Goal: Information Seeking & Learning: Learn about a topic

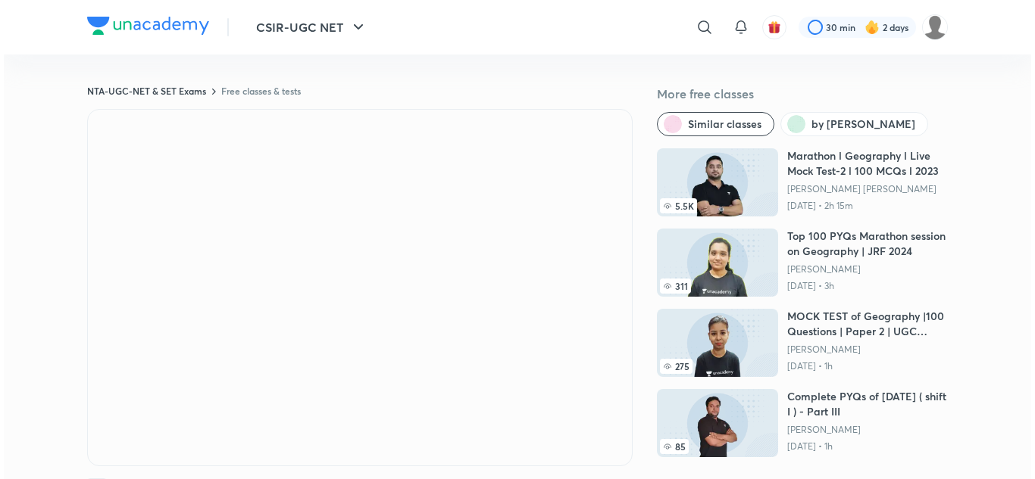
scroll to position [1, 0]
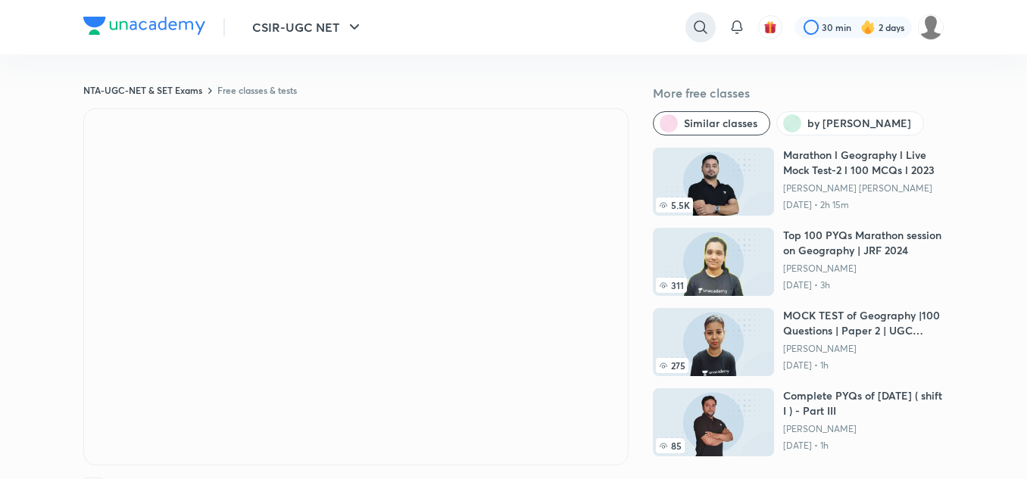
click at [700, 23] on icon at bounding box center [701, 27] width 18 height 18
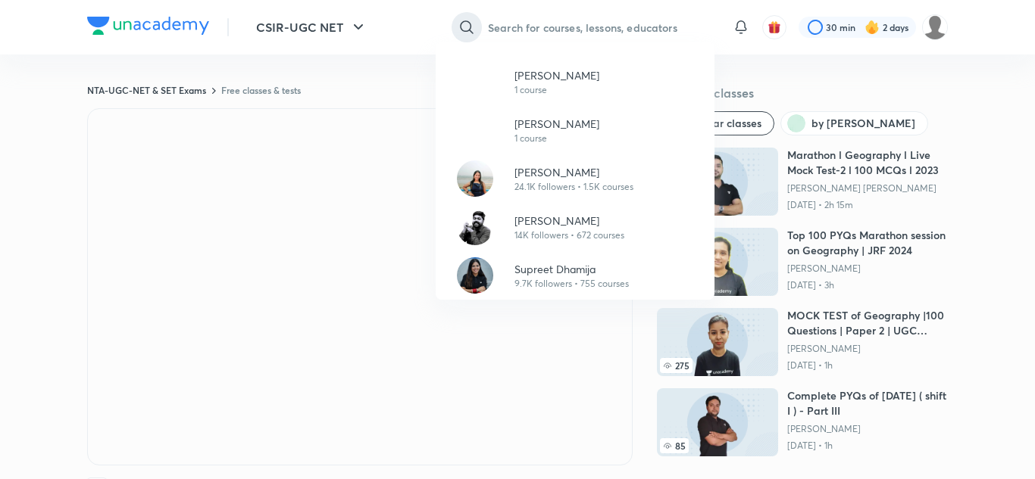
paste input "Amit Ranjan"
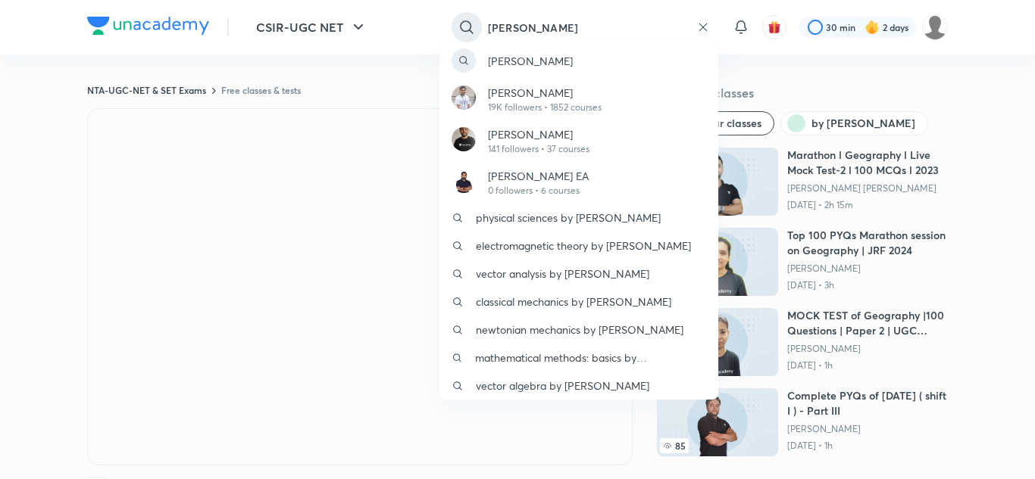
type input "Amit Ranjan"
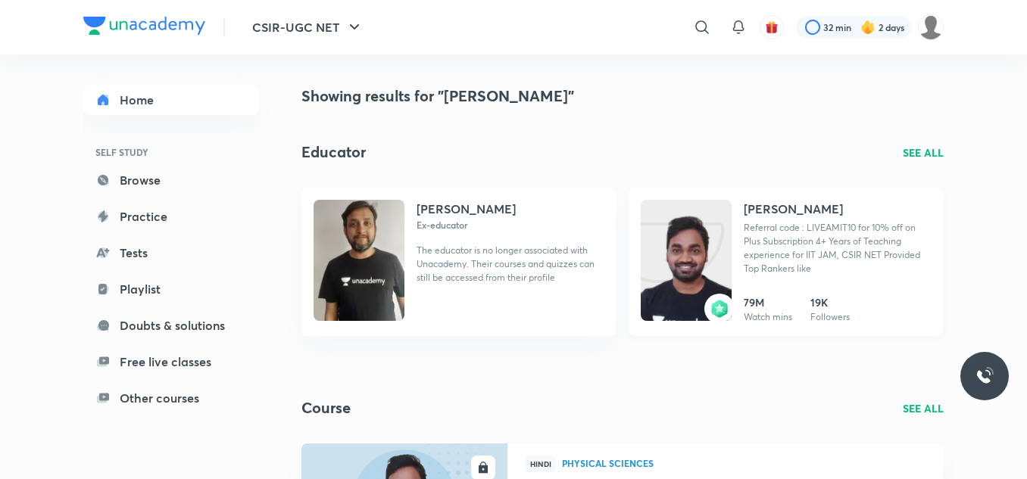
click at [792, 239] on p "Referral code : LIVEAMIT10 for 10% off on Plus Subscription 4+ Years of Teachin…" at bounding box center [838, 248] width 188 height 55
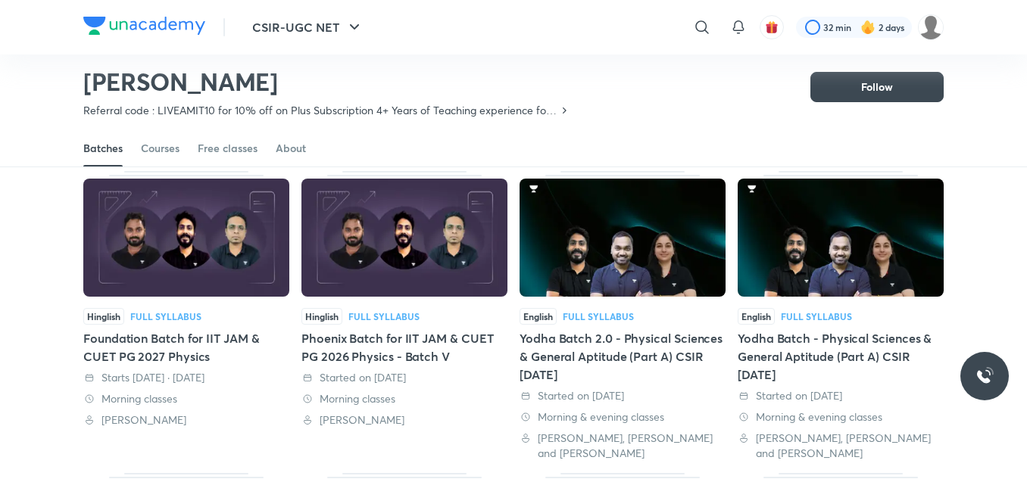
scroll to position [83, 0]
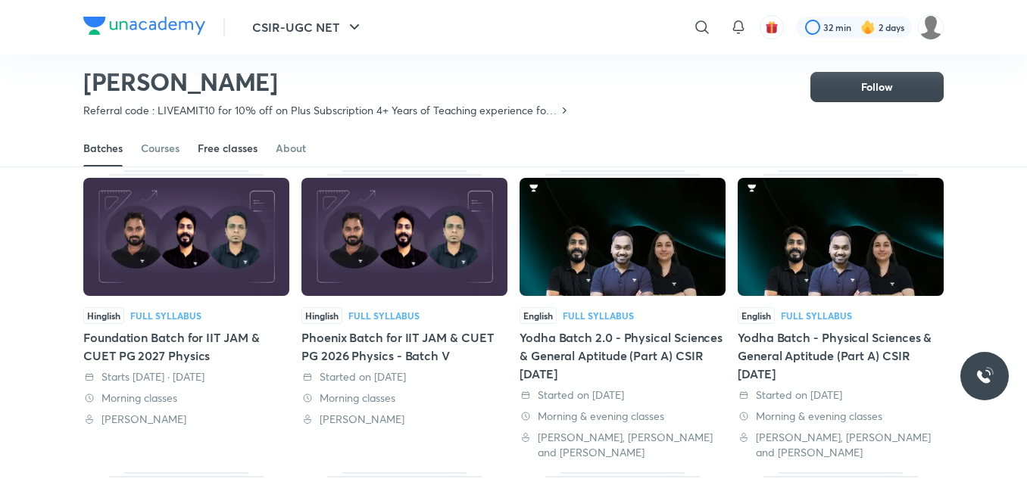
click at [206, 148] on div "Free classes" at bounding box center [228, 148] width 60 height 15
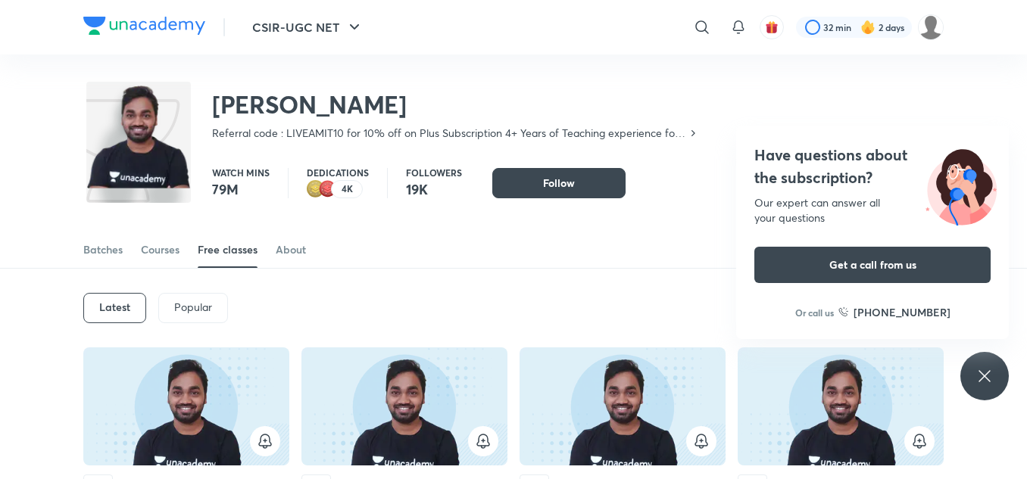
click at [988, 374] on icon at bounding box center [985, 376] width 18 height 18
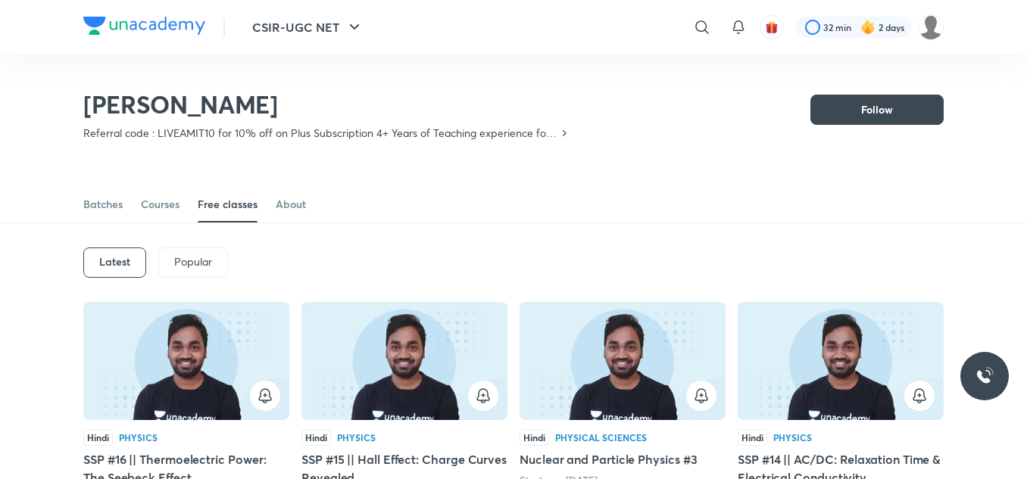
scroll to position [70, 0]
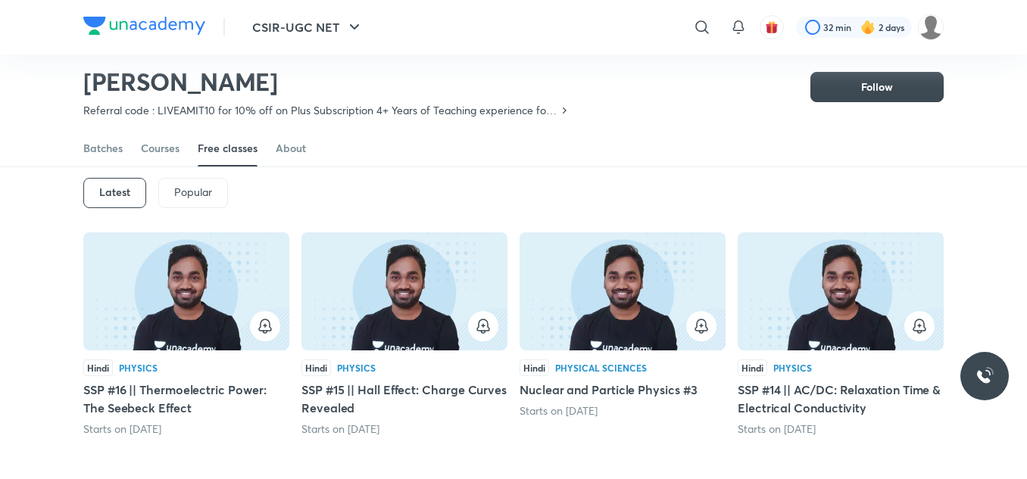
click at [177, 308] on img at bounding box center [186, 292] width 206 height 118
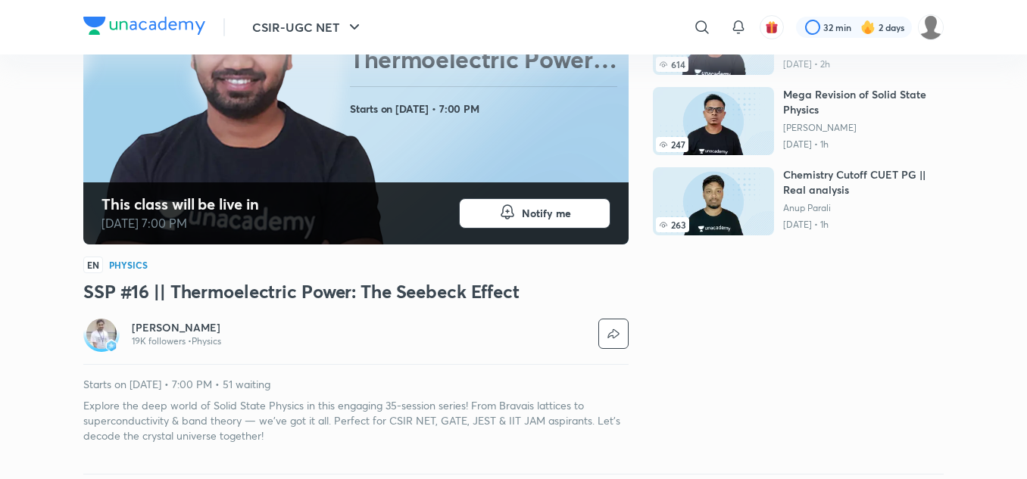
scroll to position [22, 0]
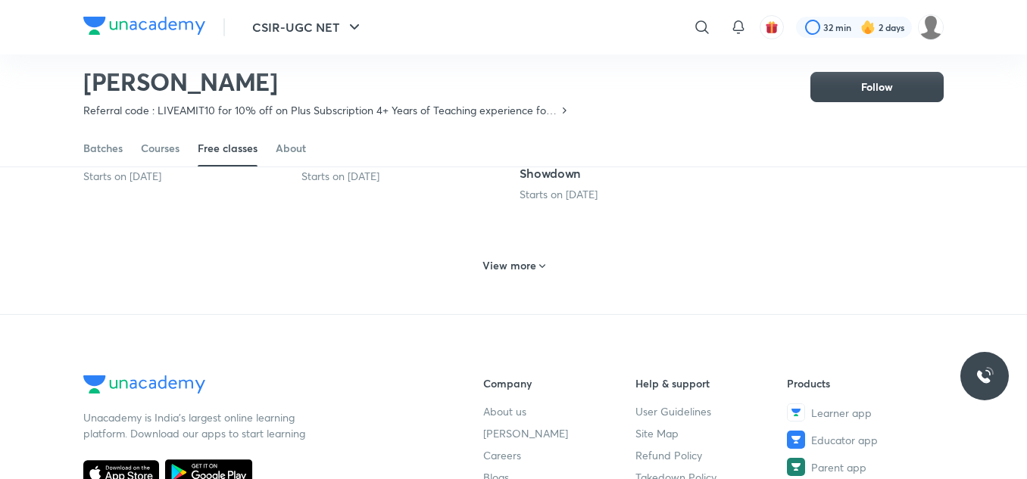
scroll to position [765, 0]
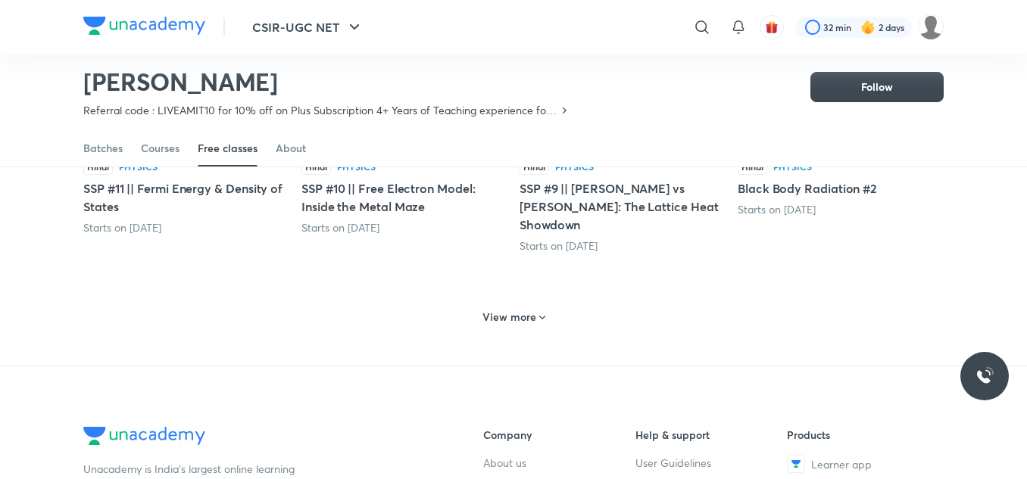
click at [520, 310] on h6 "View more" at bounding box center [509, 317] width 54 height 15
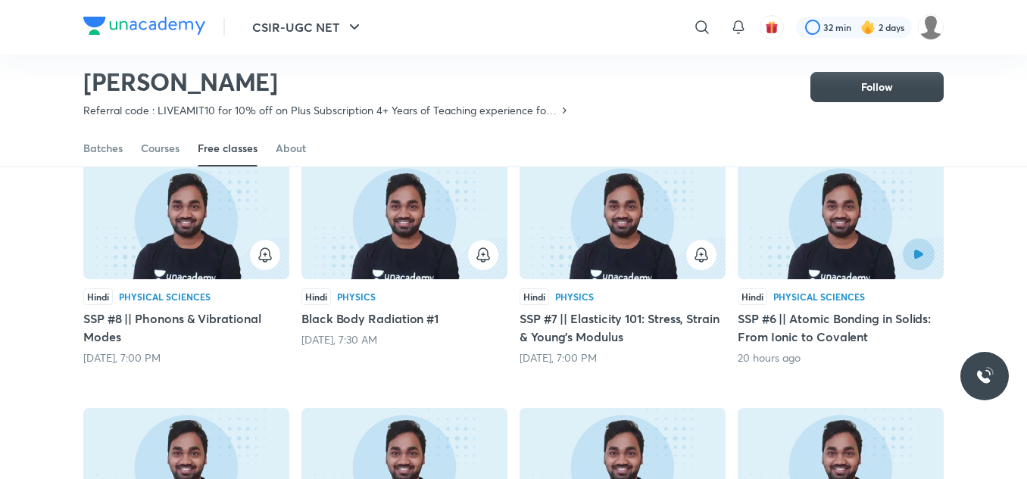
scroll to position [901, 0]
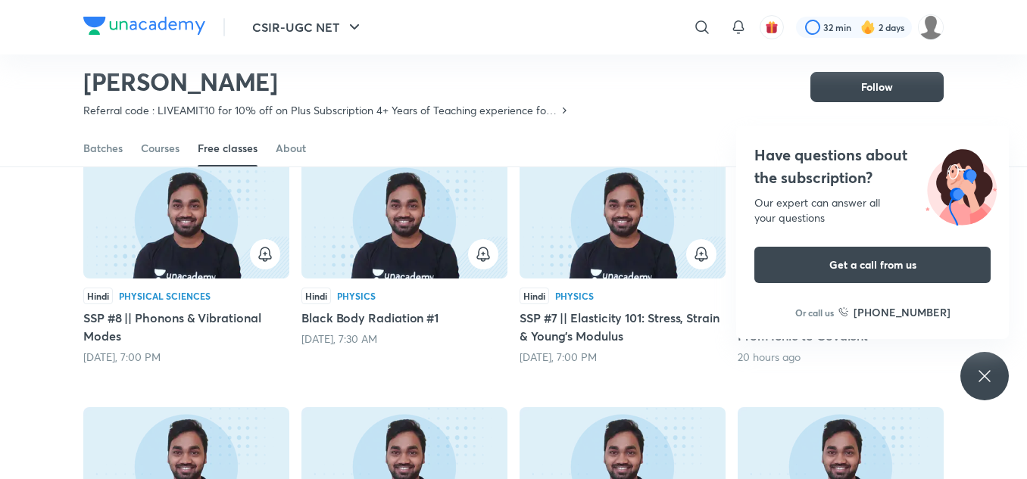
click at [976, 386] on div "Have questions about the subscription? Our expert can answer all your questions…" at bounding box center [984, 376] width 48 height 48
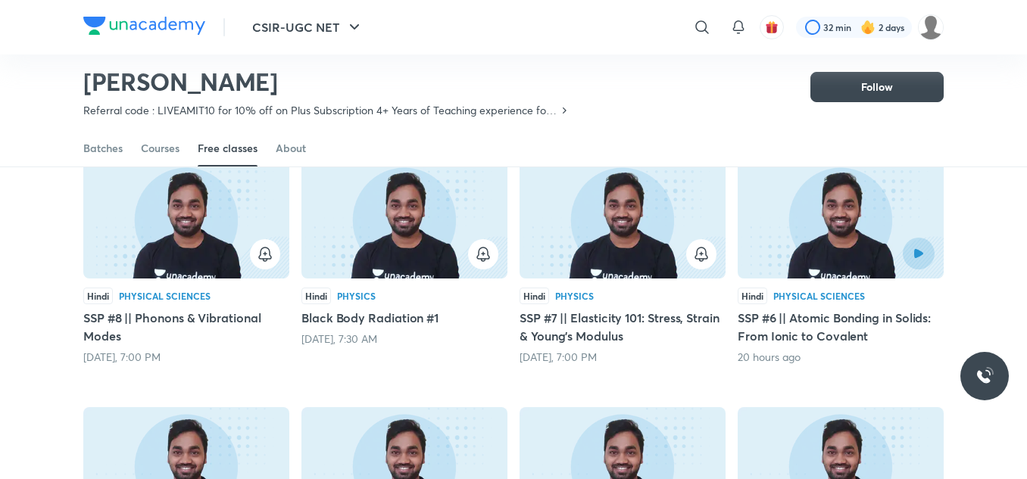
click at [850, 244] on div at bounding box center [888, 254] width 94 height 32
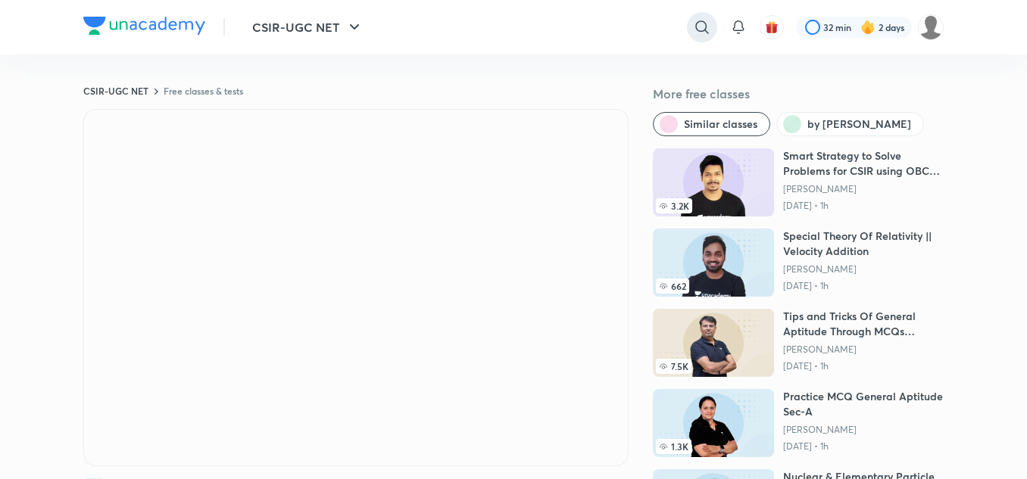
click at [708, 17] on div at bounding box center [702, 27] width 30 height 30
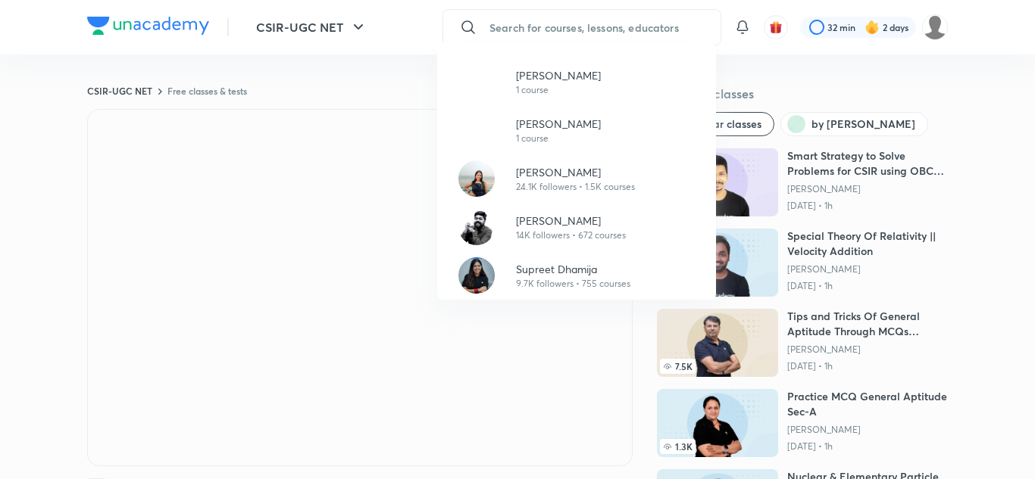
paste input "Surbhi Upadhyay"
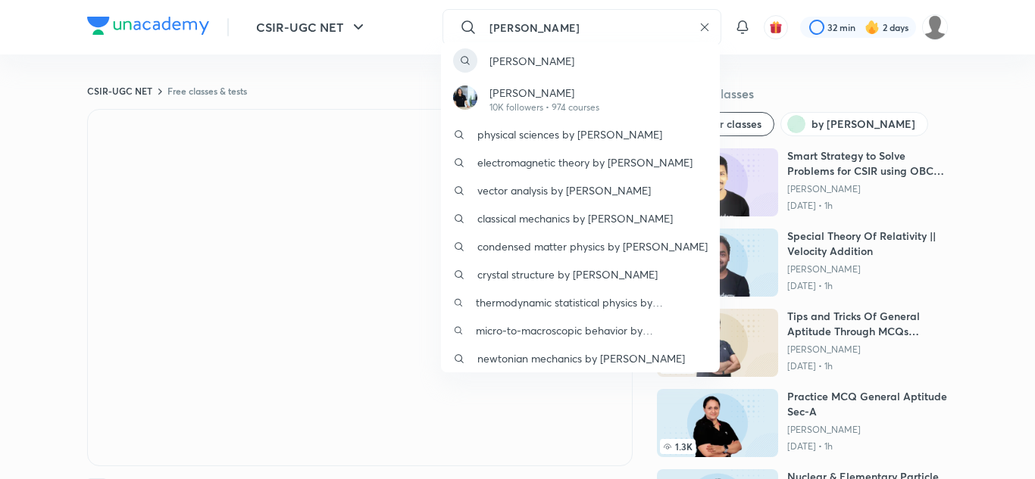
type input "Surbhi Upadhyay"
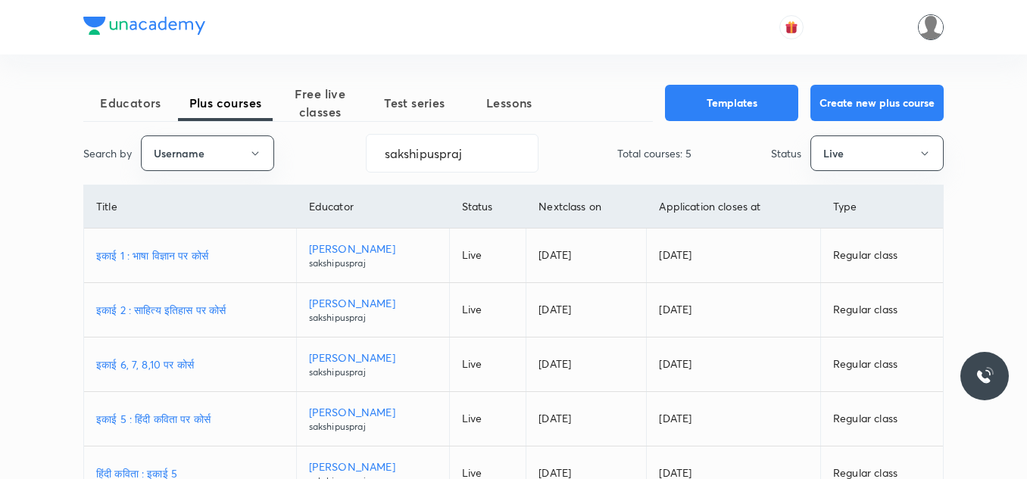
click at [924, 20] on img at bounding box center [931, 27] width 26 height 26
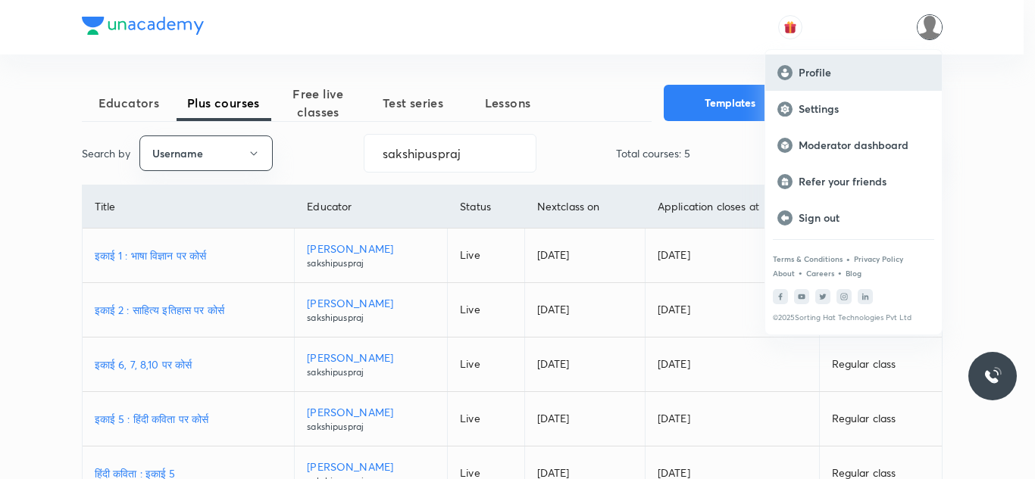
click at [801, 66] on p "Profile" at bounding box center [863, 73] width 131 height 14
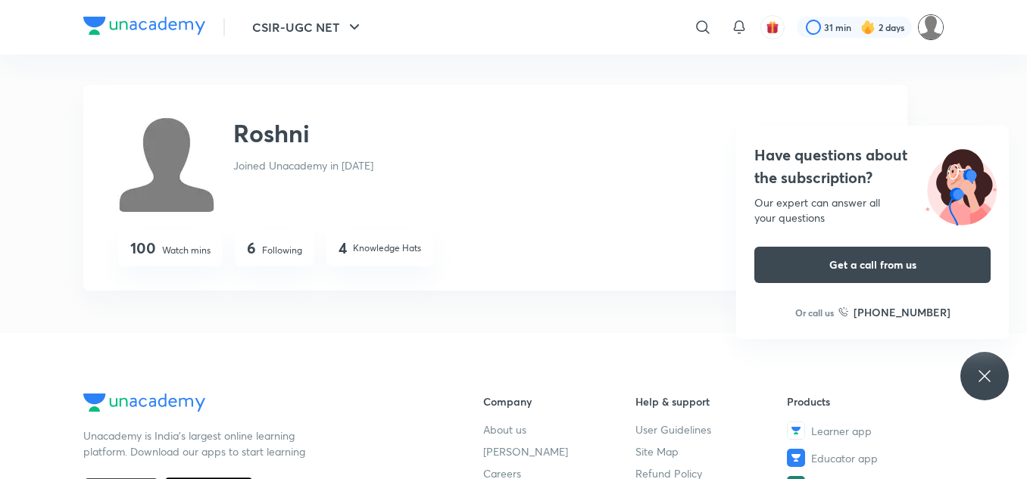
click at [930, 33] on img at bounding box center [931, 27] width 26 height 26
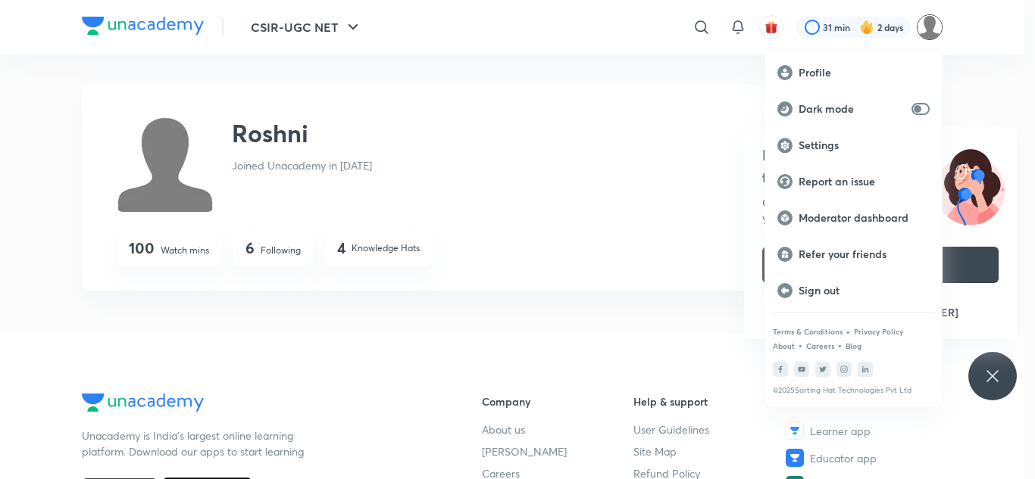
click at [523, 150] on div at bounding box center [517, 239] width 1035 height 479
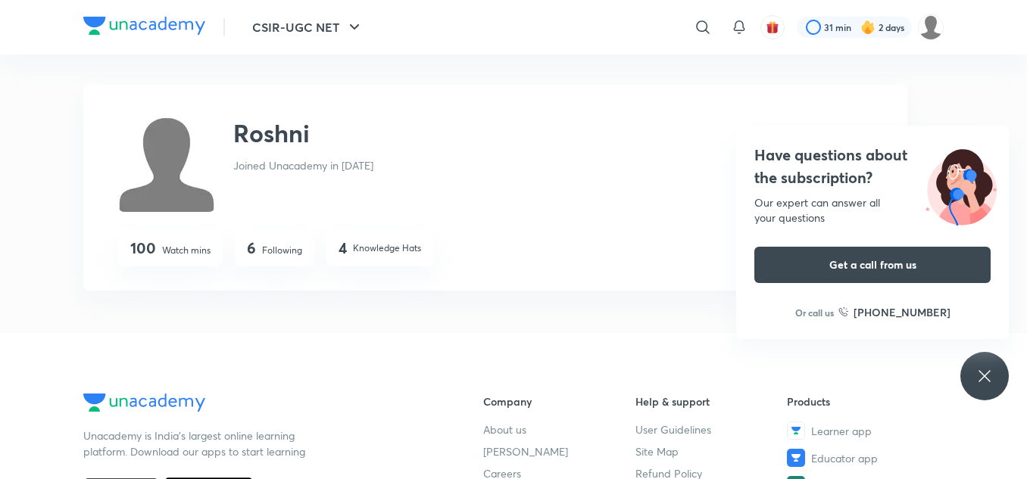
click at [154, 25] on img at bounding box center [144, 26] width 122 height 18
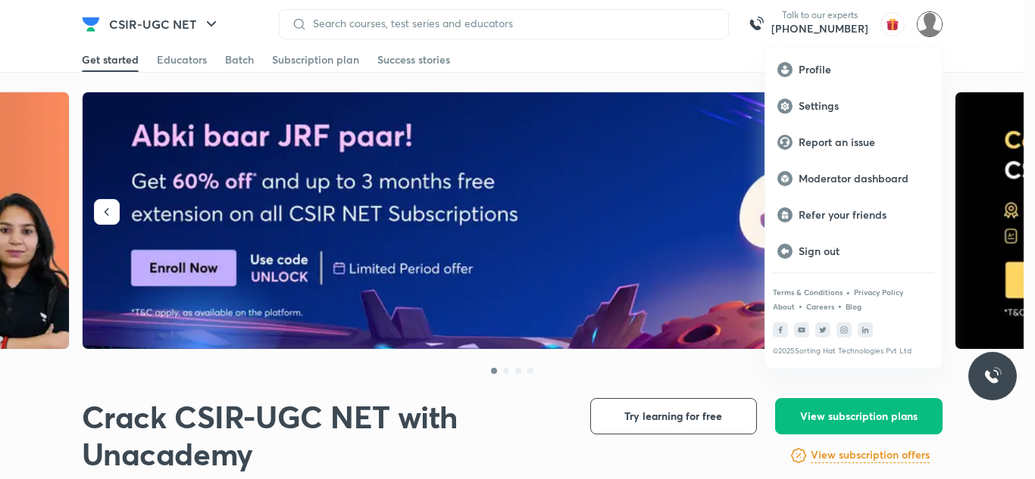
click at [207, 19] on div at bounding box center [517, 239] width 1035 height 479
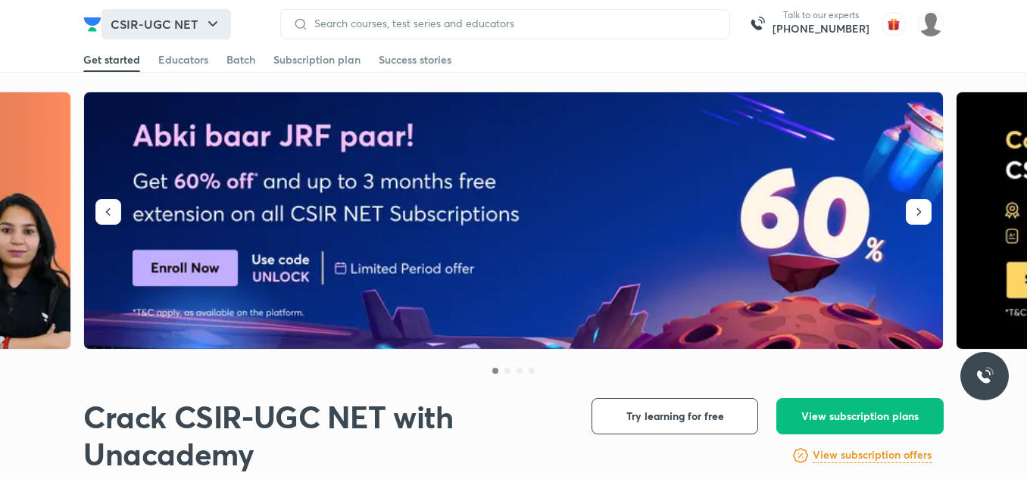
click at [213, 21] on icon "button" at bounding box center [213, 24] width 18 height 18
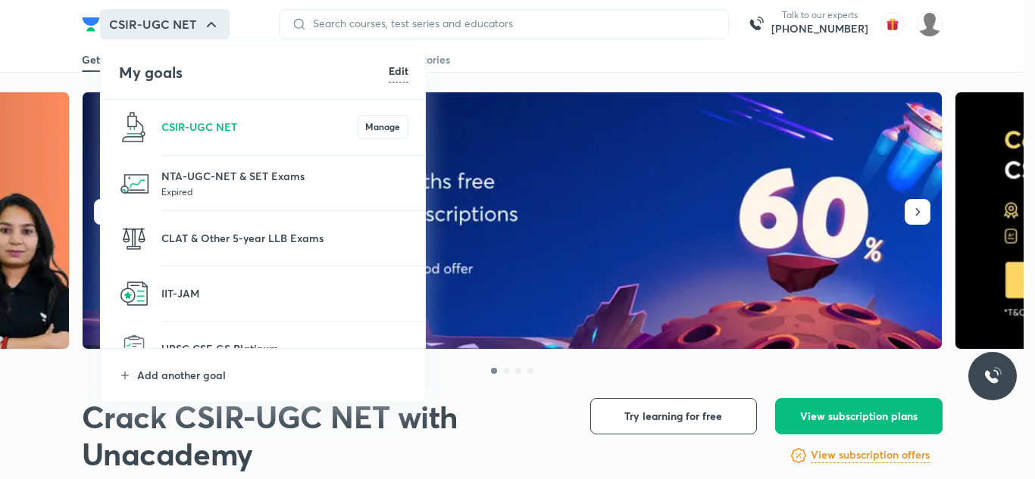
click at [618, 54] on div at bounding box center [517, 239] width 1035 height 479
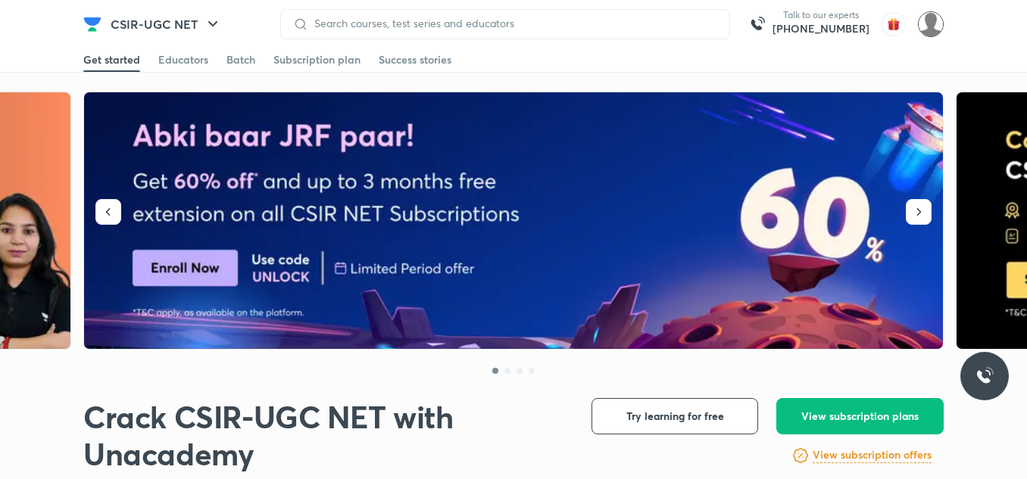
click at [931, 22] on img at bounding box center [931, 24] width 26 height 26
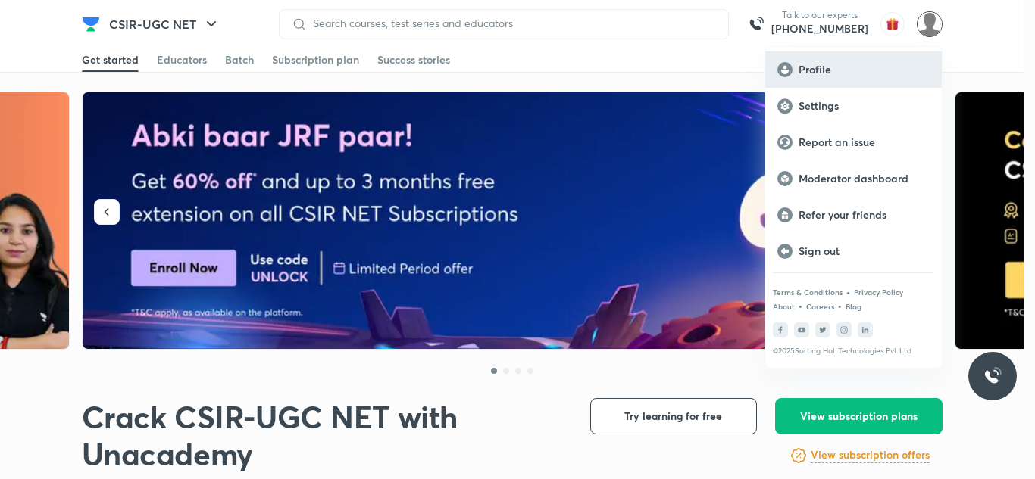
click at [813, 70] on p "Profile" at bounding box center [863, 70] width 131 height 14
